Goal: Task Accomplishment & Management: Use online tool/utility

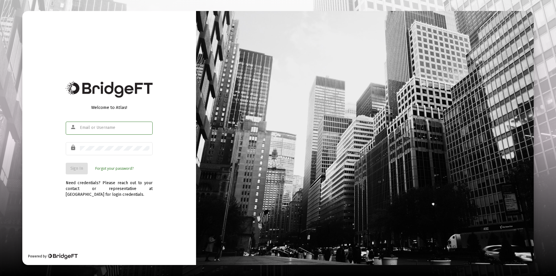
type input "[PERSON_NAME][EMAIL_ADDRESS][DOMAIN_NAME]"
drag, startPoint x: 123, startPoint y: 193, endPoint x: 119, endPoint y: 192, distance: 4.1
click at [119, 192] on div "Need credentials? Please reach out to your contact or representative at BridgeF…" at bounding box center [109, 185] width 87 height 23
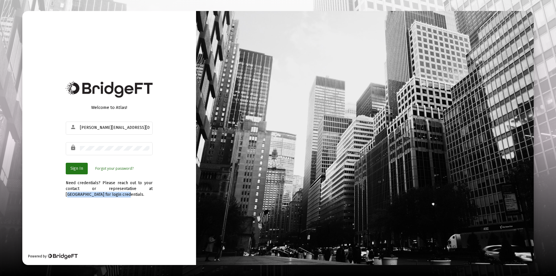
drag, startPoint x: 78, startPoint y: 169, endPoint x: 171, endPoint y: 116, distance: 106.4
click at [78, 168] on span "Sign In" at bounding box center [76, 168] width 13 height 5
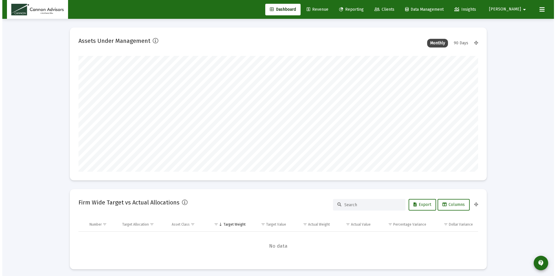
scroll to position [116, 215]
click at [366, 6] on link "Reporting" at bounding box center [349, 10] width 34 height 12
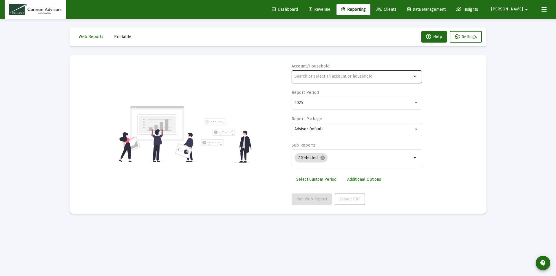
click at [331, 74] on div at bounding box center [353, 76] width 117 height 14
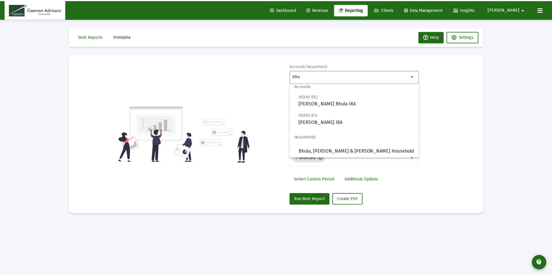
scroll to position [5, 0]
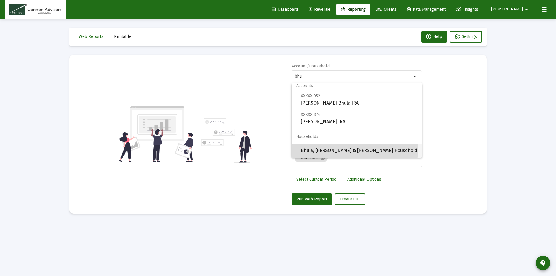
click at [350, 148] on span "Bhula, Champak & Naina Household" at bounding box center [359, 151] width 116 height 14
type input "Bhula, Champak & Naina Household"
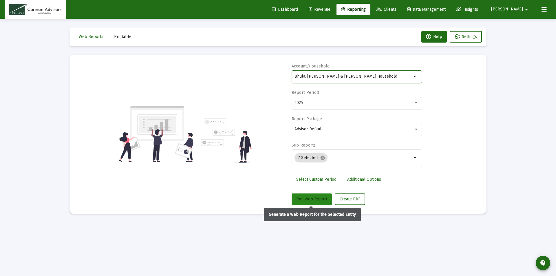
click at [314, 197] on span "Run Web Report" at bounding box center [311, 199] width 31 height 5
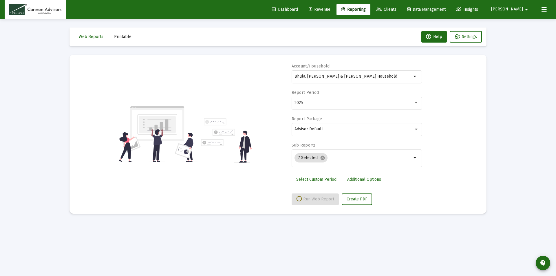
select select "View all"
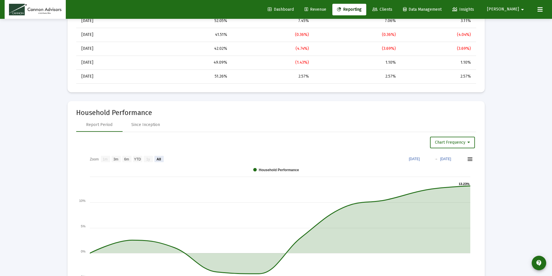
scroll to position [637, 0]
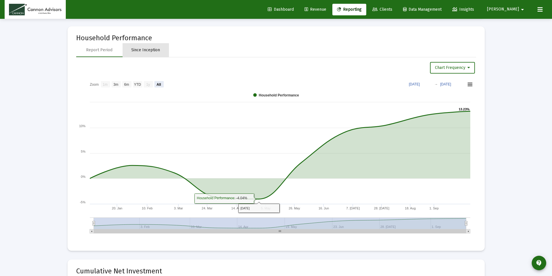
click at [144, 50] on div "Since Inception" at bounding box center [145, 50] width 29 height 6
select select "View all"
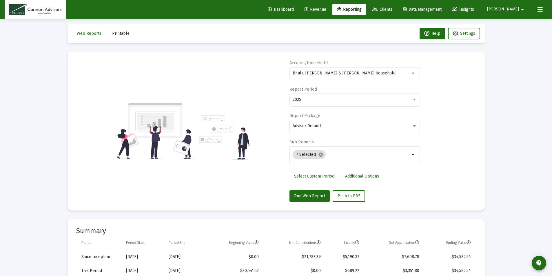
scroll to position [0, 0]
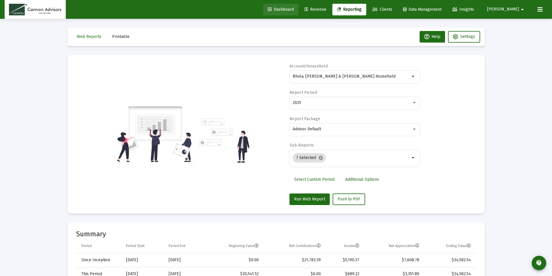
click at [294, 8] on span "Dashboard" at bounding box center [281, 9] width 26 height 5
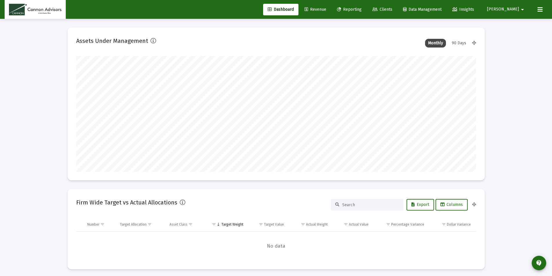
scroll to position [116, 215]
click at [459, 43] on div "90 Days" at bounding box center [459, 43] width 20 height 9
click at [431, 42] on div "Monthly" at bounding box center [435, 43] width 21 height 9
